Goal: Task Accomplishment & Management: Use online tool/utility

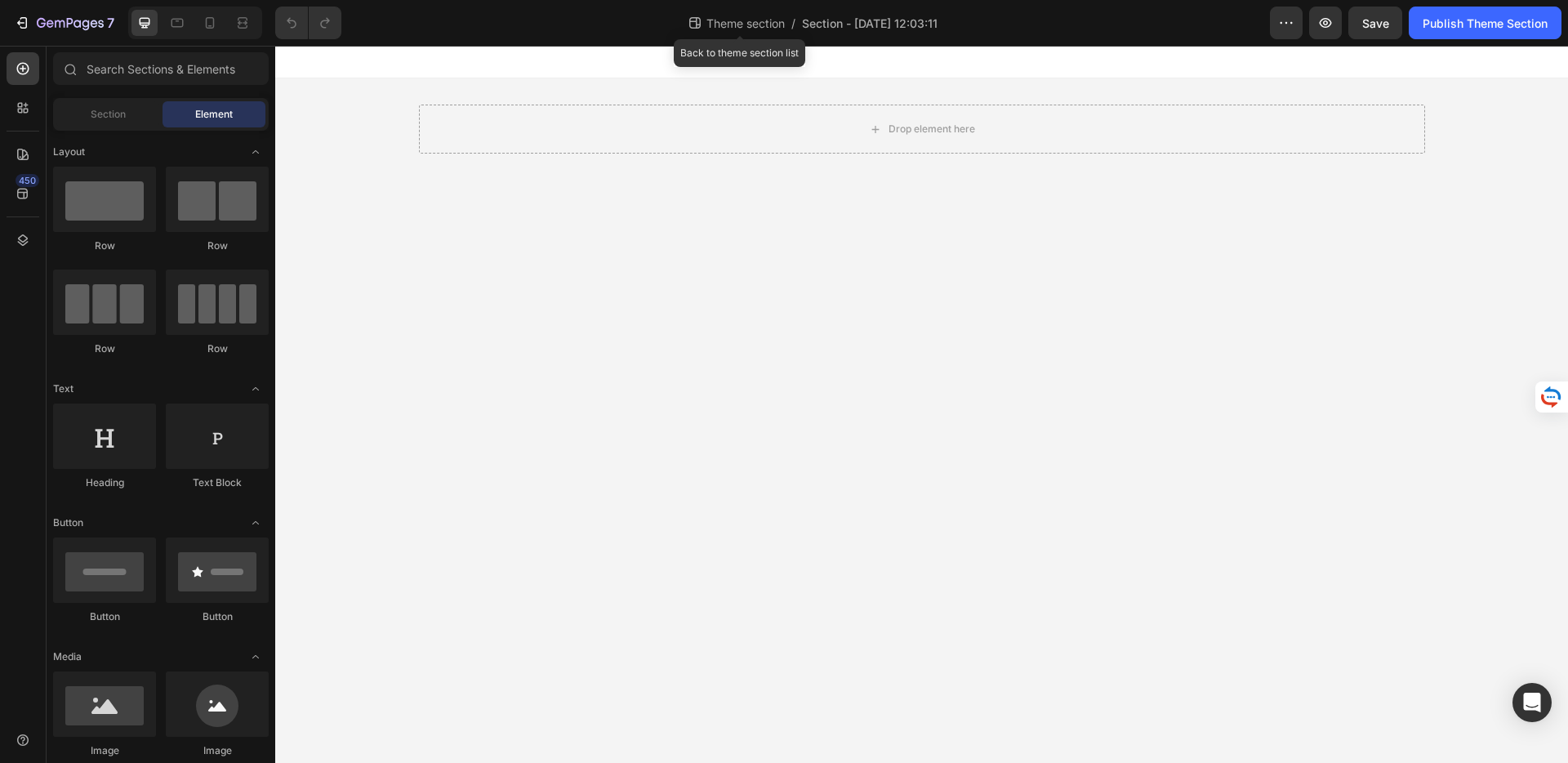
click at [720, 27] on span "Theme section" at bounding box center [746, 23] width 85 height 17
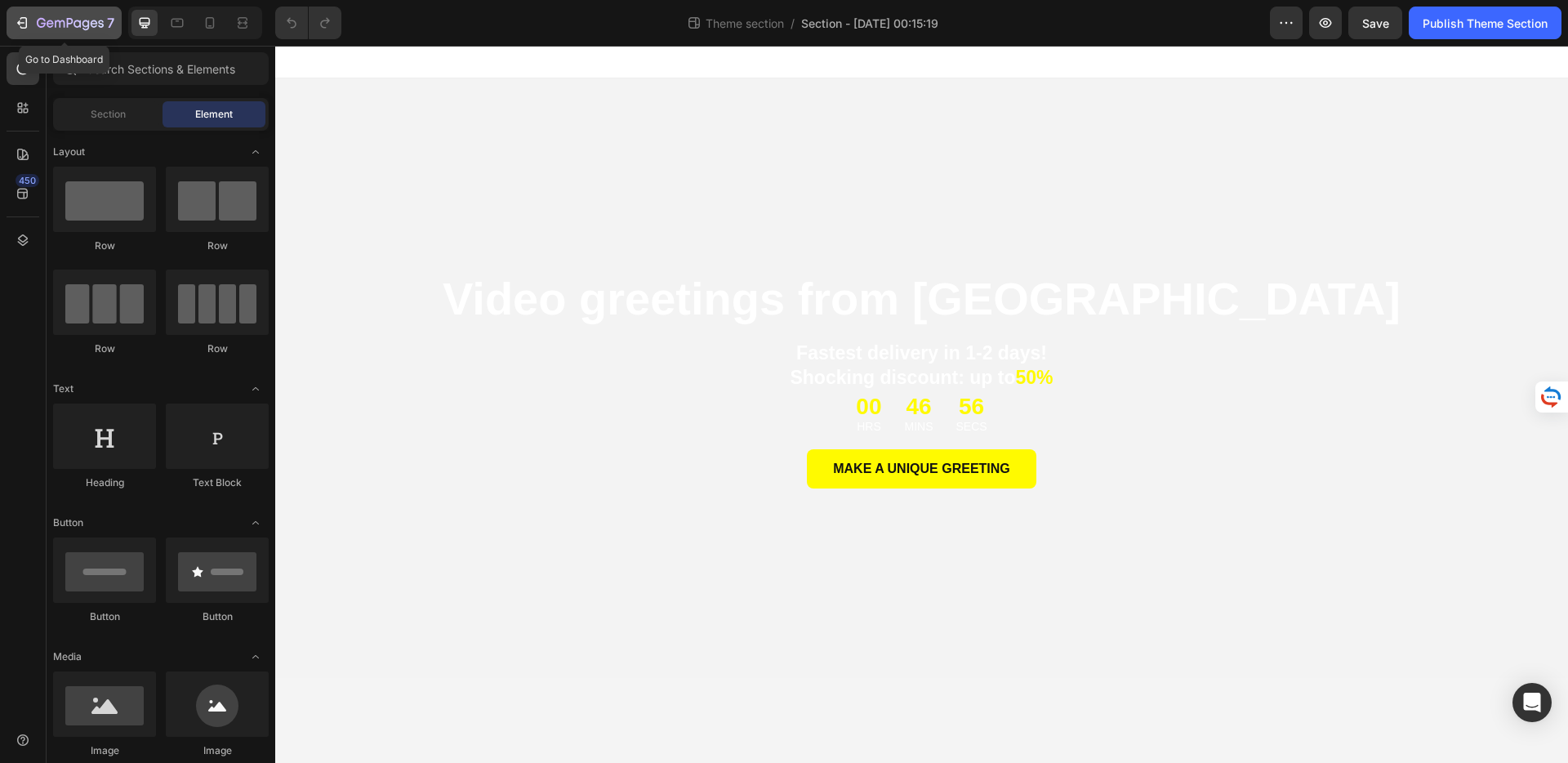
click at [29, 22] on icon "button" at bounding box center [22, 23] width 16 height 16
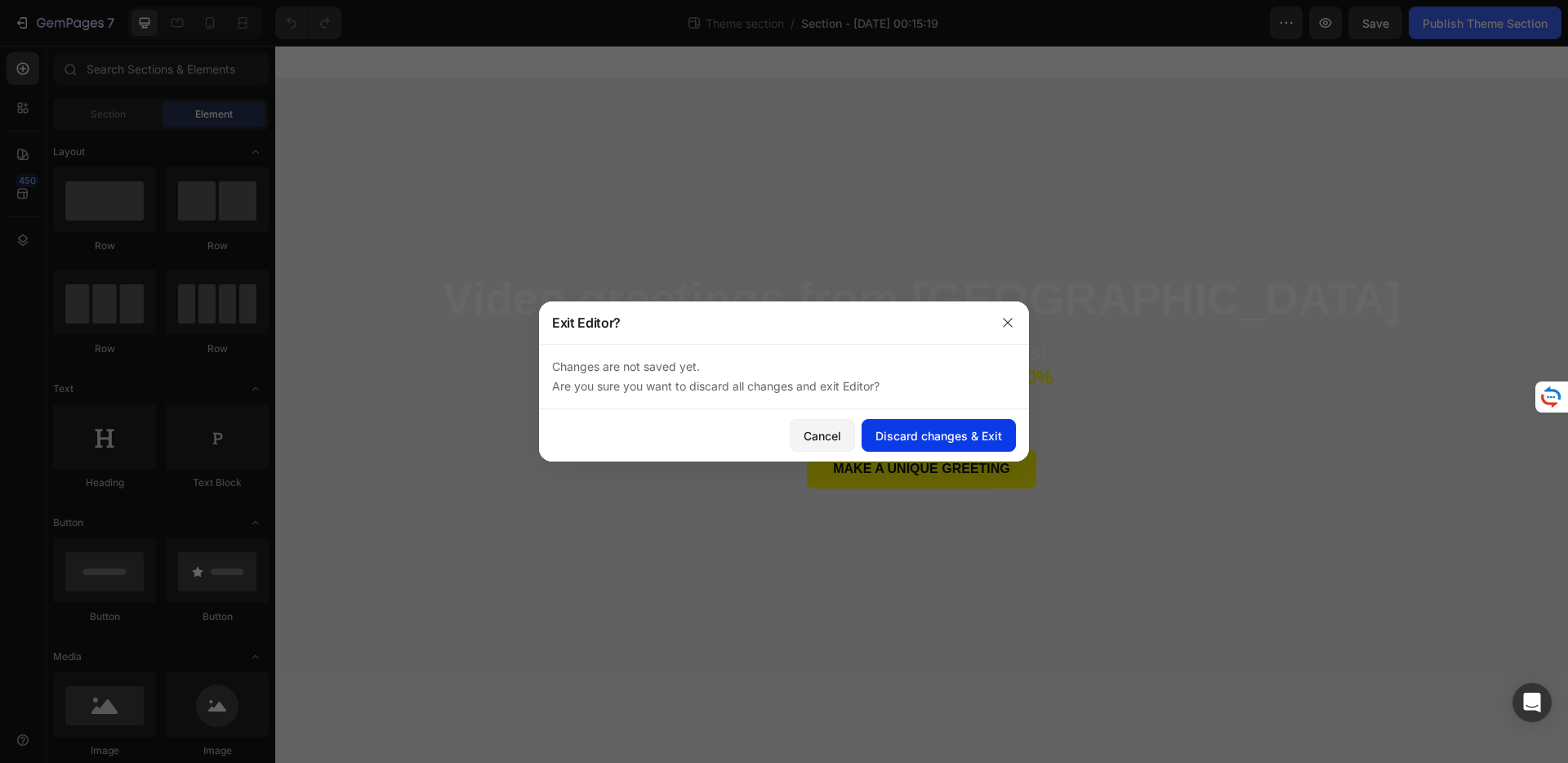
click at [946, 433] on div "Discard changes & Exit" at bounding box center [938, 435] width 127 height 17
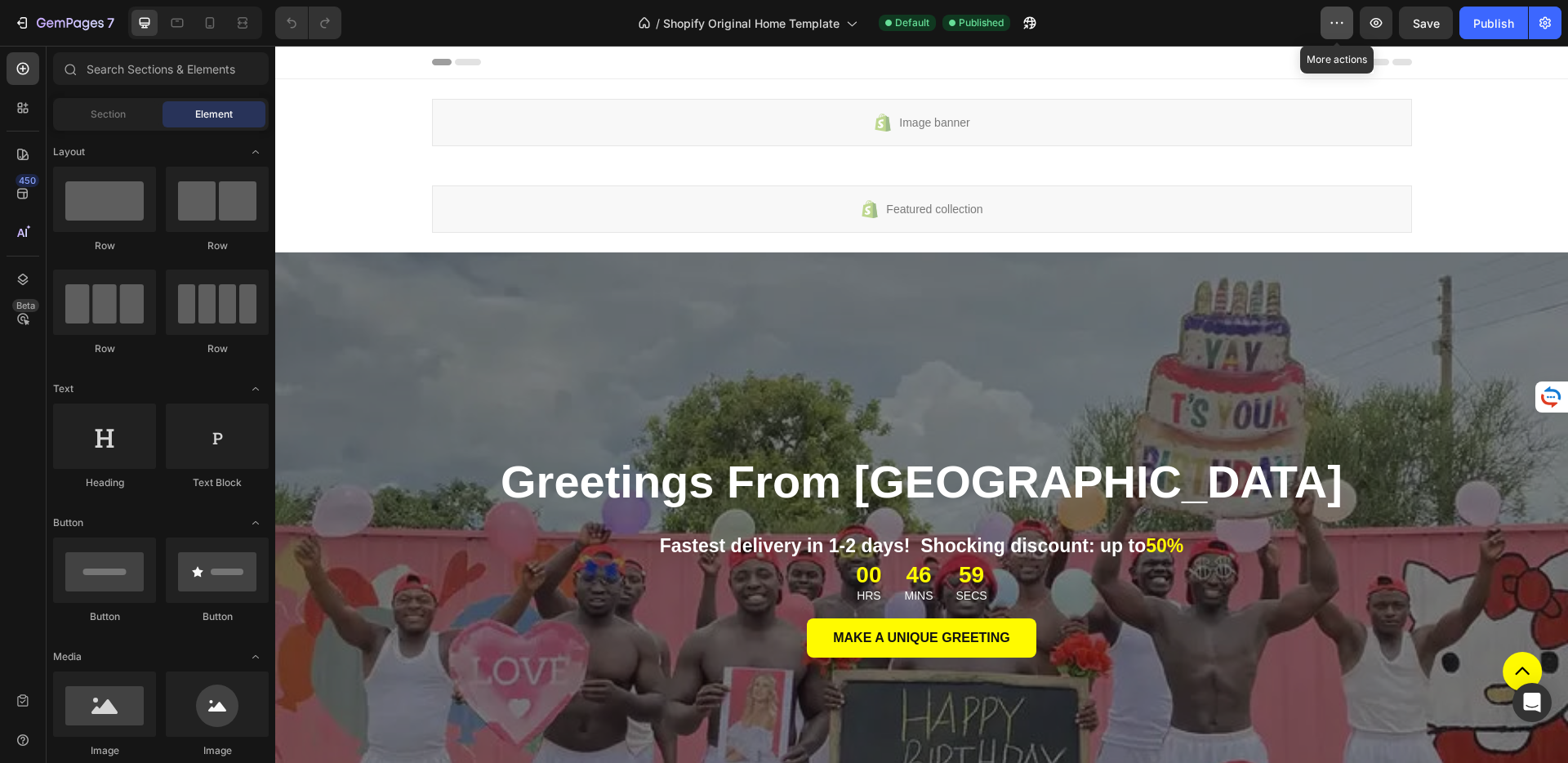
click at [1341, 28] on icon "button" at bounding box center [1336, 23] width 16 height 16
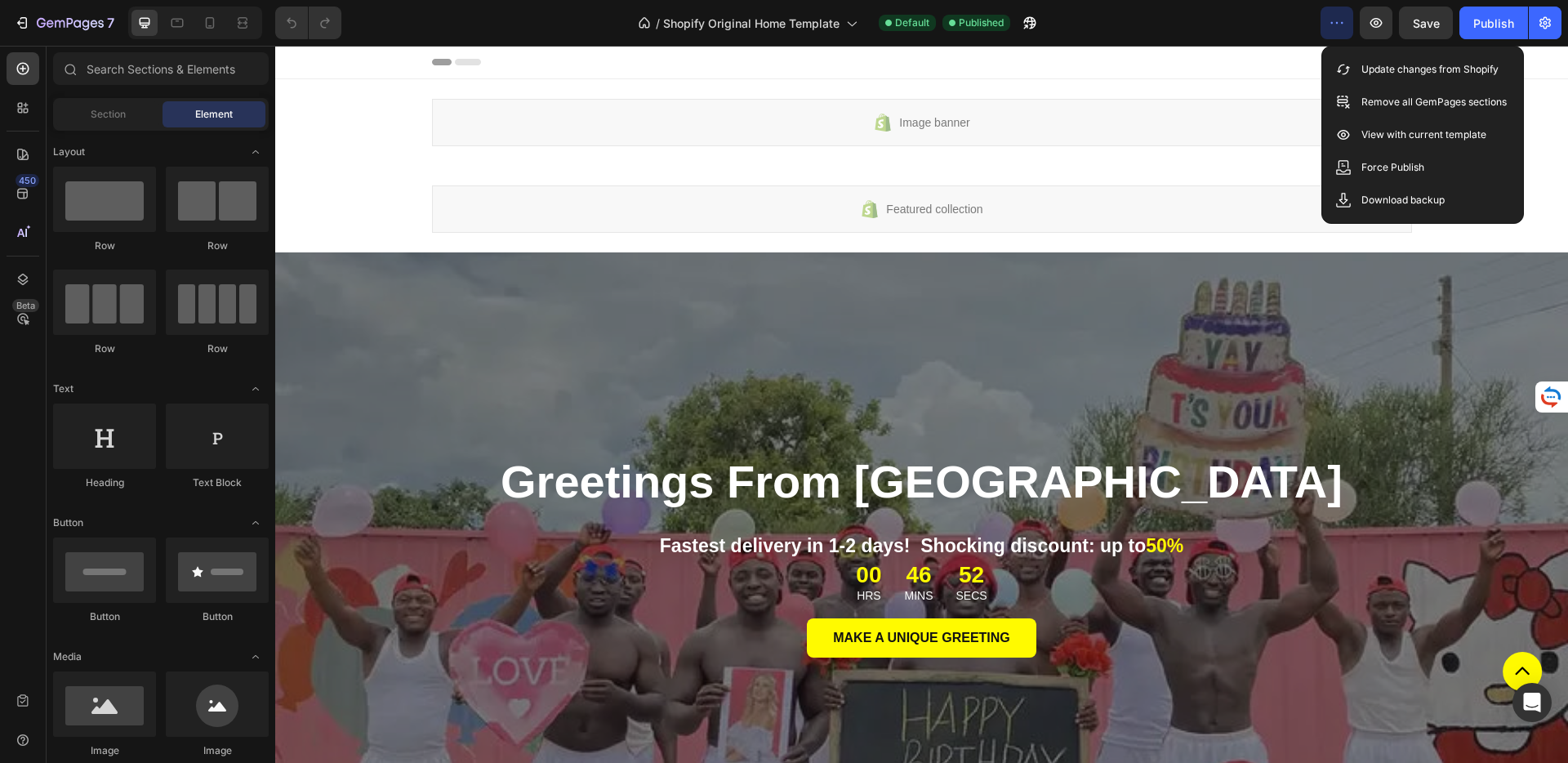
click at [1275, 29] on div "/ Shopify Original Home Template Default Published" at bounding box center [837, 23] width 966 height 33
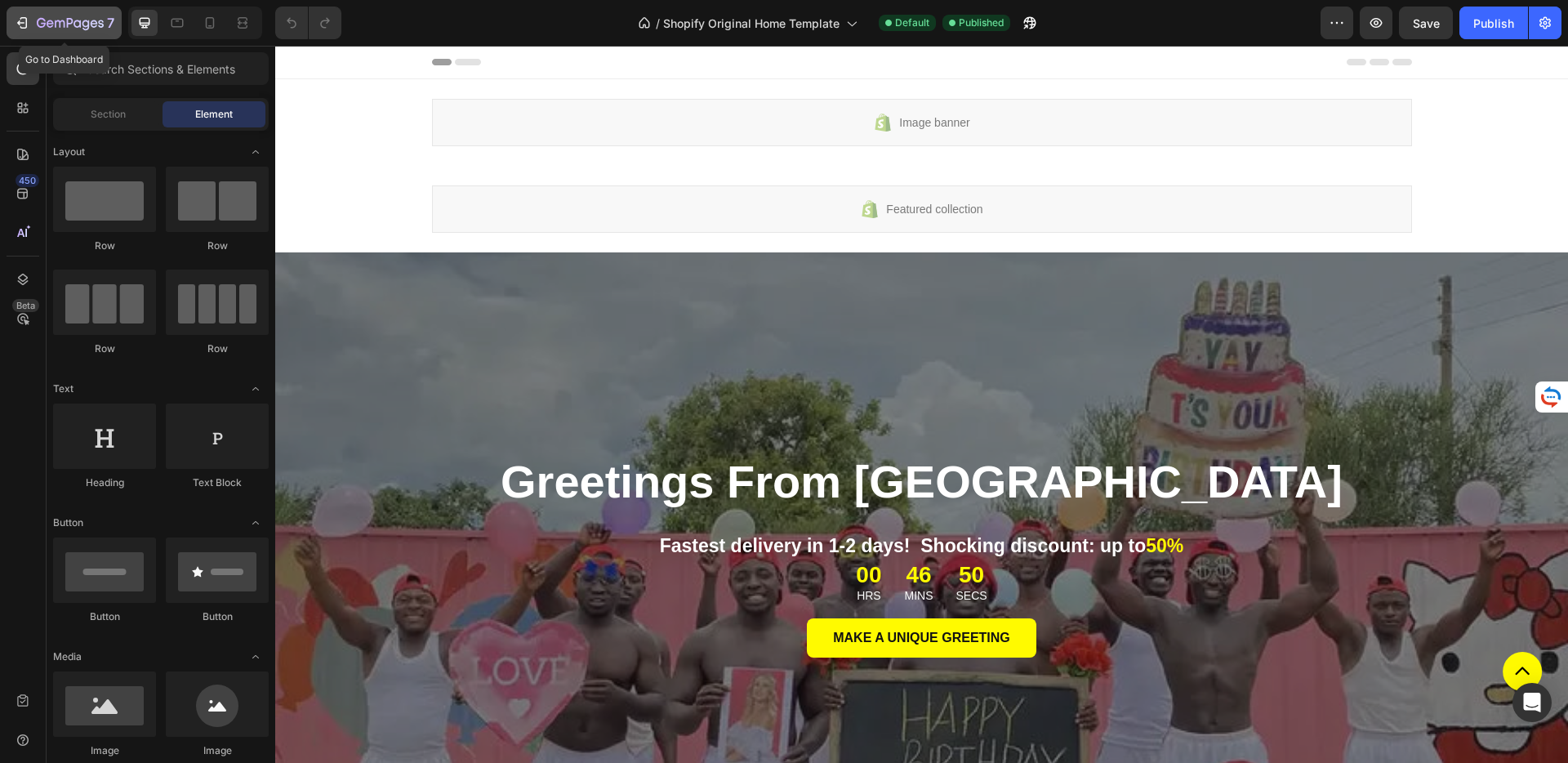
click at [16, 20] on icon "button" at bounding box center [22, 23] width 16 height 16
